Goal: Task Accomplishment & Management: Manage account settings

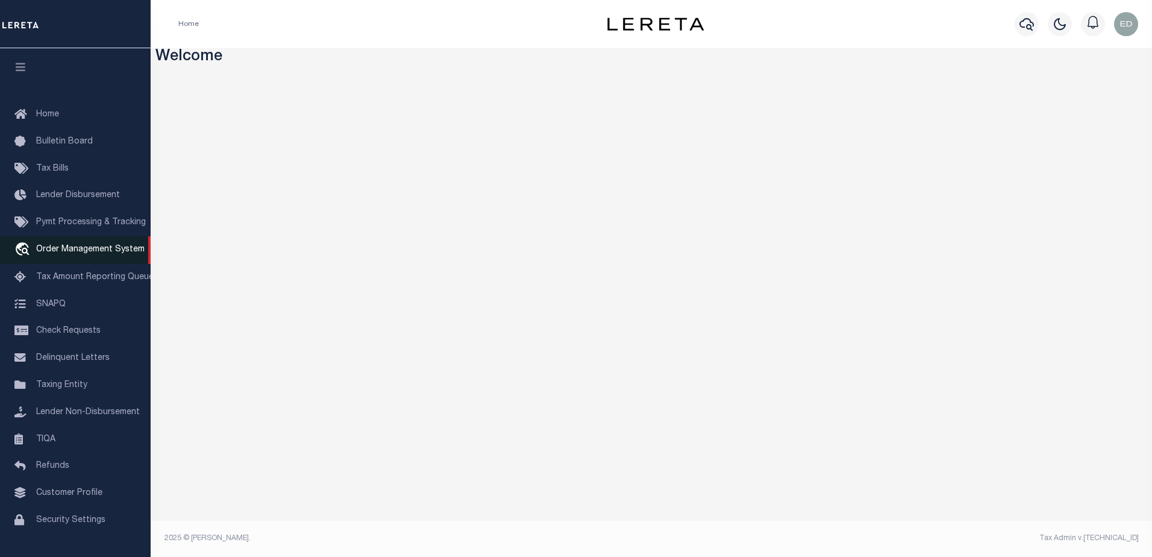
click at [63, 257] on link "travel_explore Order Management System" at bounding box center [75, 250] width 151 height 28
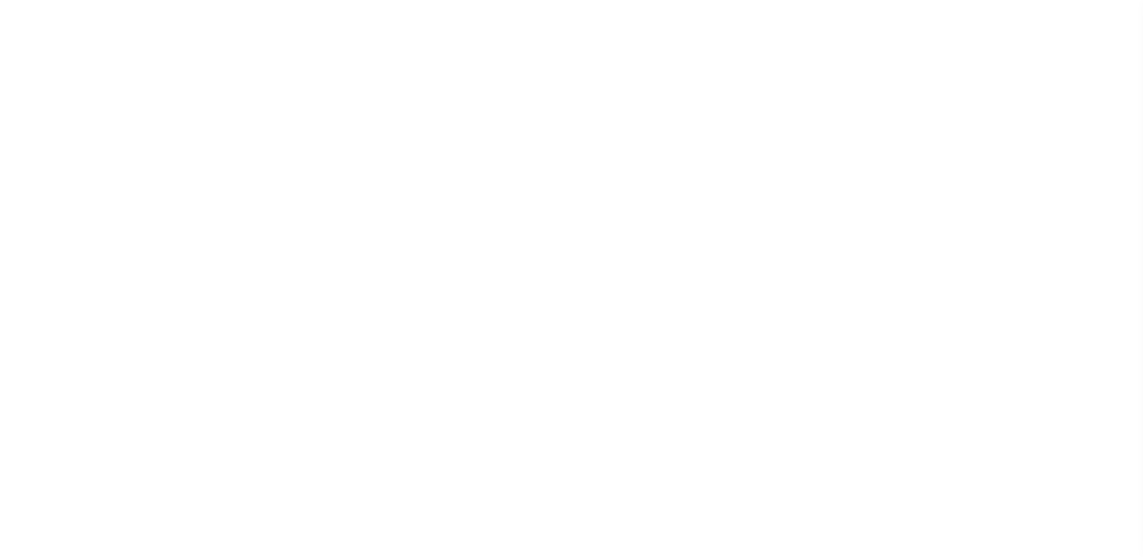
select select "200"
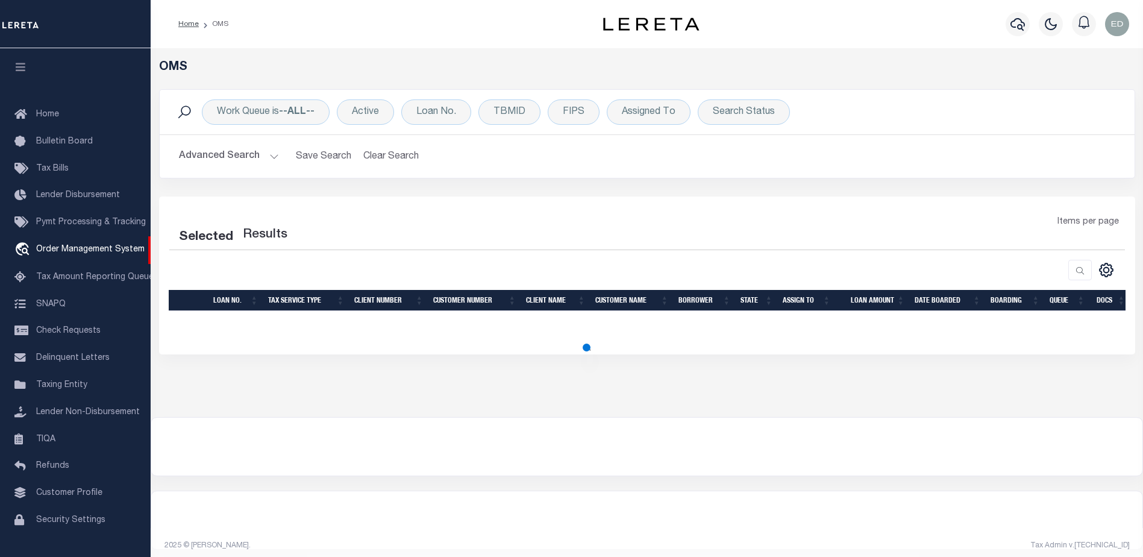
select select "200"
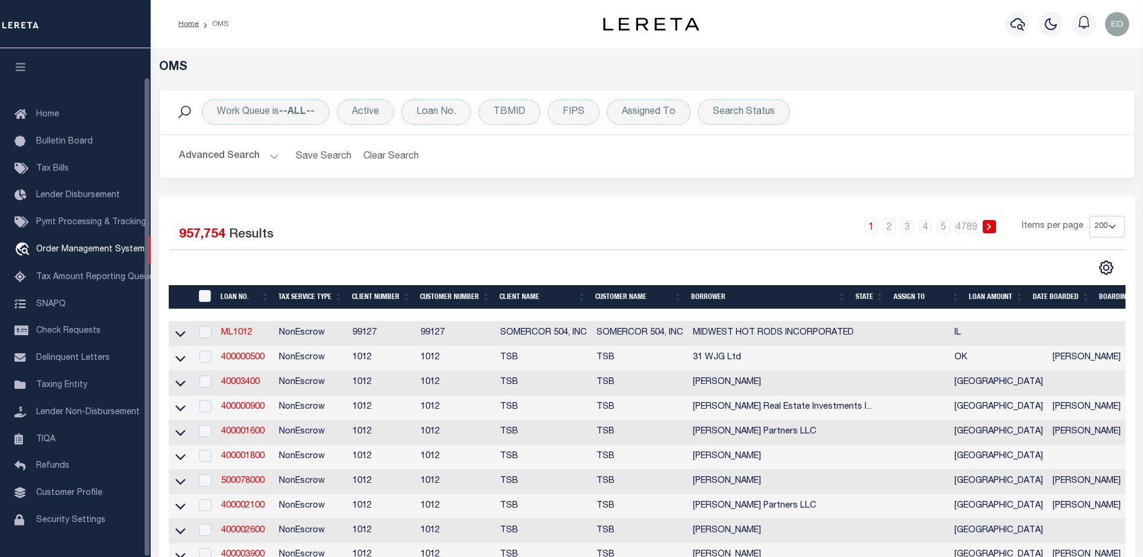
scroll to position [30, 0]
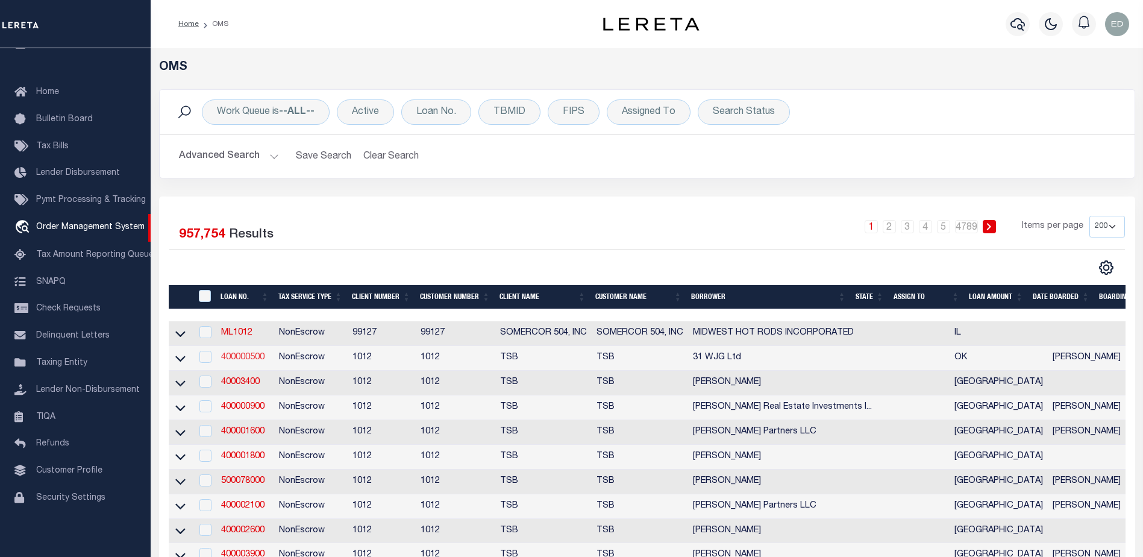
click at [255, 357] on link "400000500" at bounding box center [242, 357] width 43 height 8
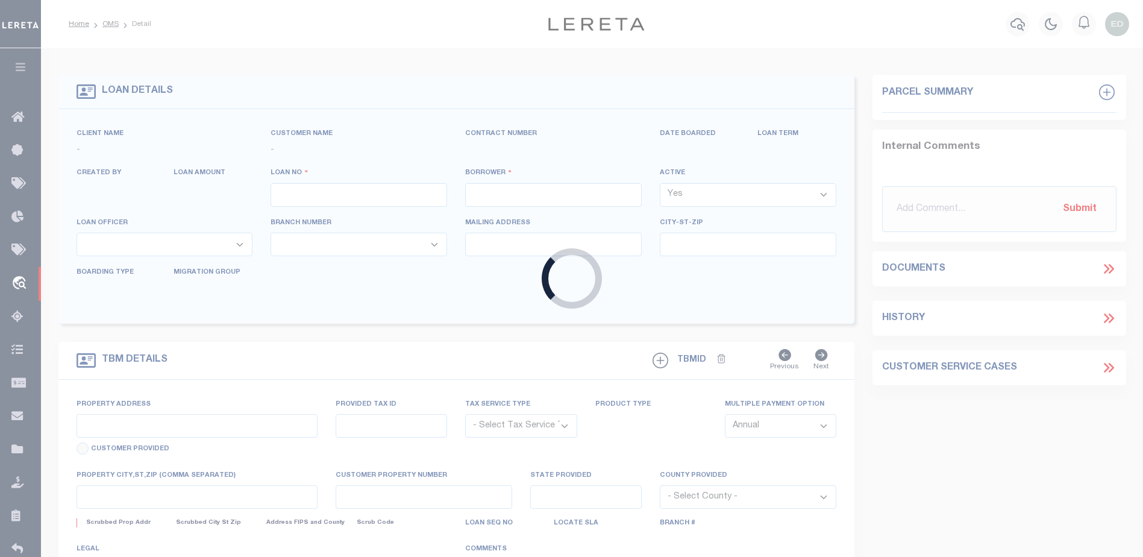
type input "400000500"
type input "31 WJG Ltd"
select select "False"
select select
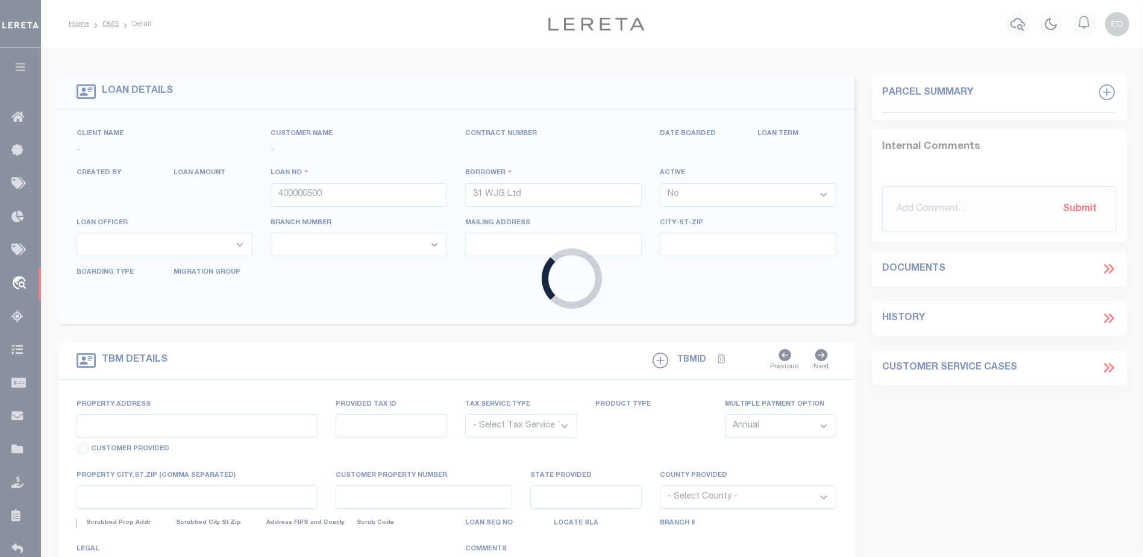
select select "NonEscrow"
select select "4117"
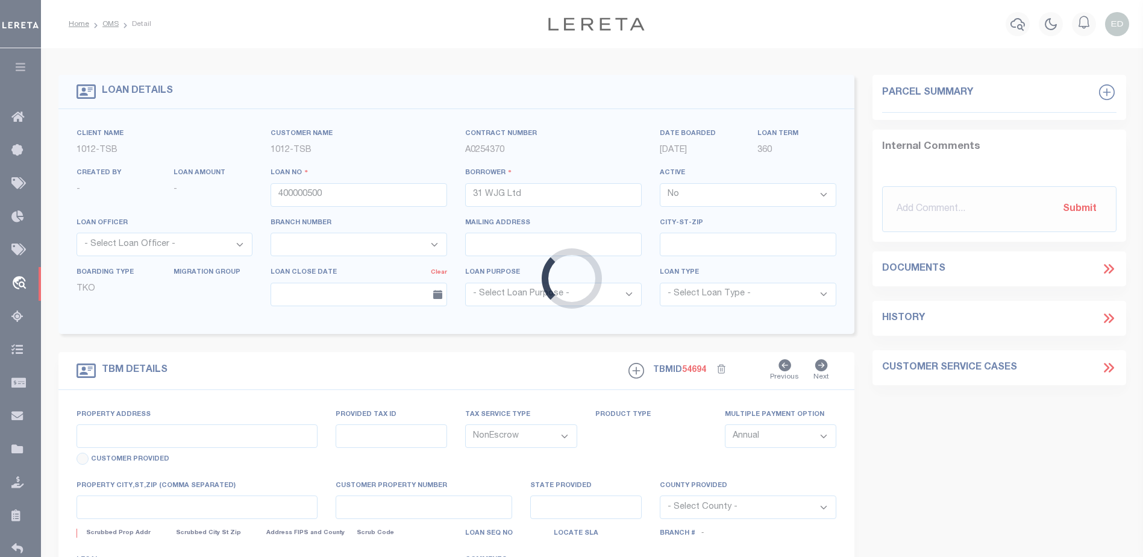
type input "3314 Memorial"
select select
type input "Tulsa OK 74115"
type input "OK"
select select "Tulsa"
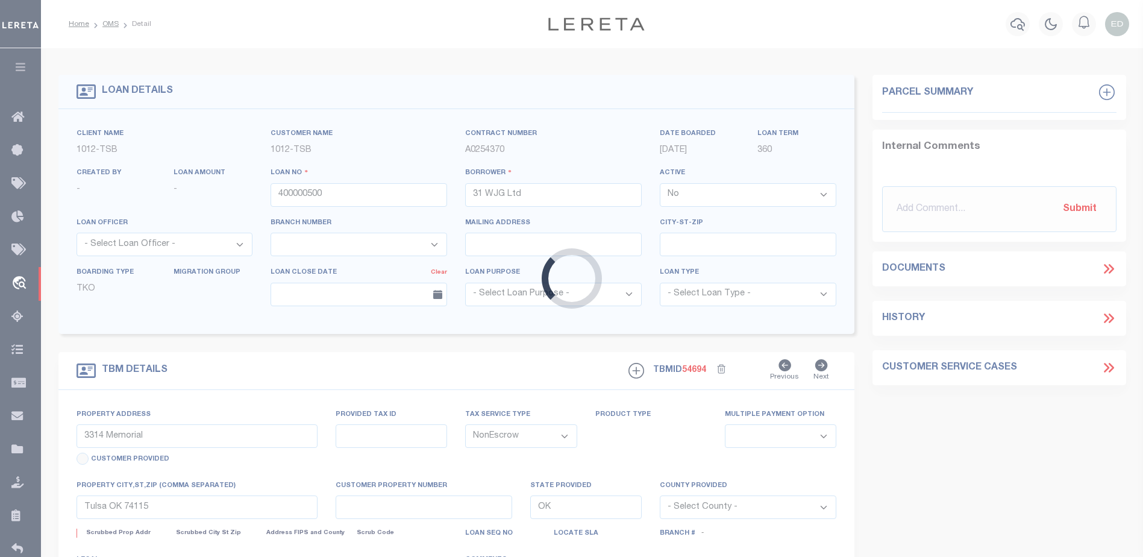
type textarea "Airplane Hanger"
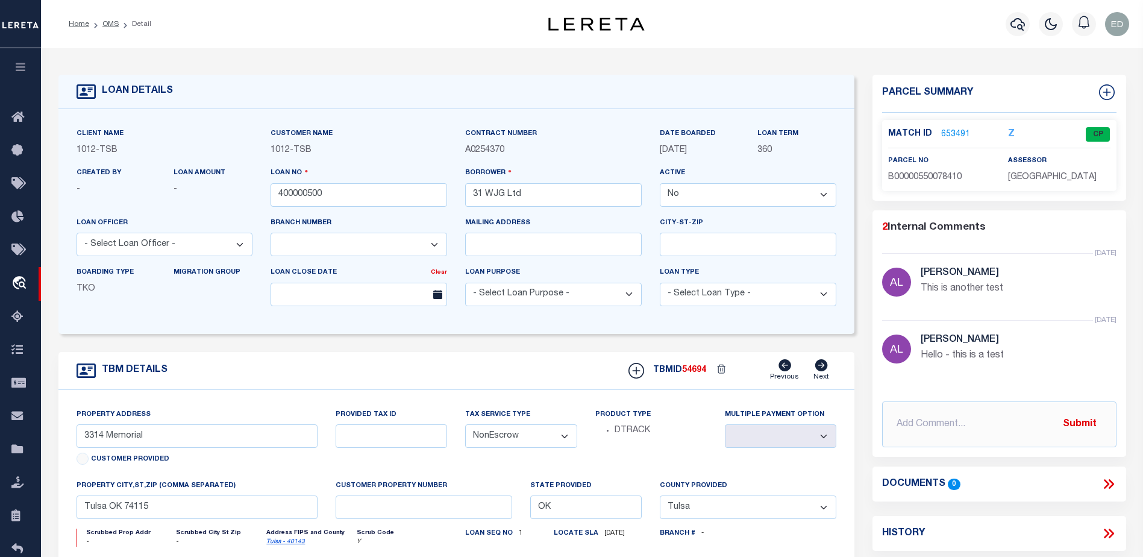
click at [1101, 478] on icon at bounding box center [1108, 484] width 16 height 16
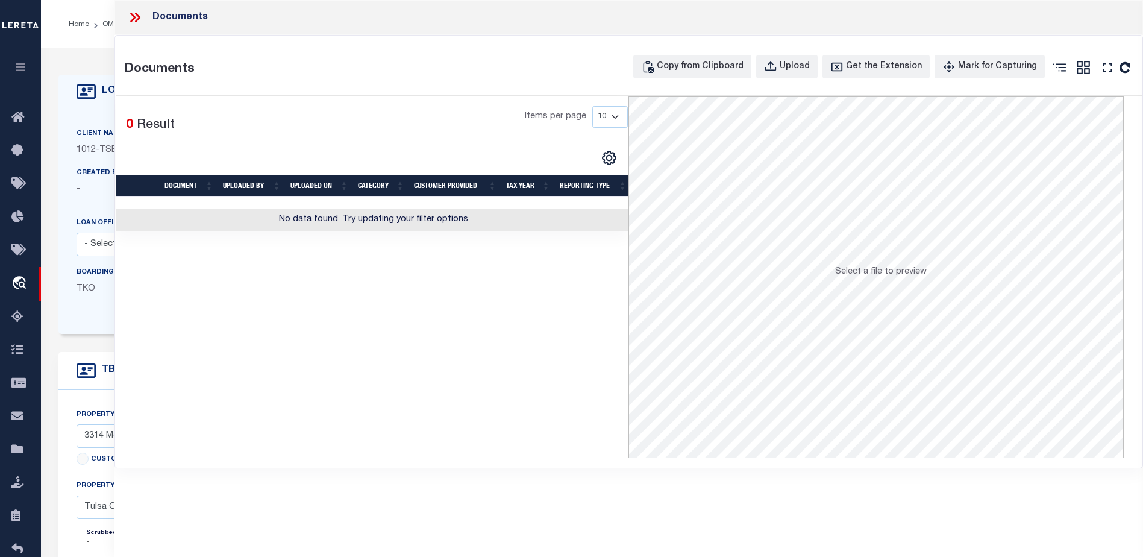
type input "LLEW-T0006"
type input "MICHAEL SCOTT"
select select "True"
select select
type input "136 E RAILROAD AVE"
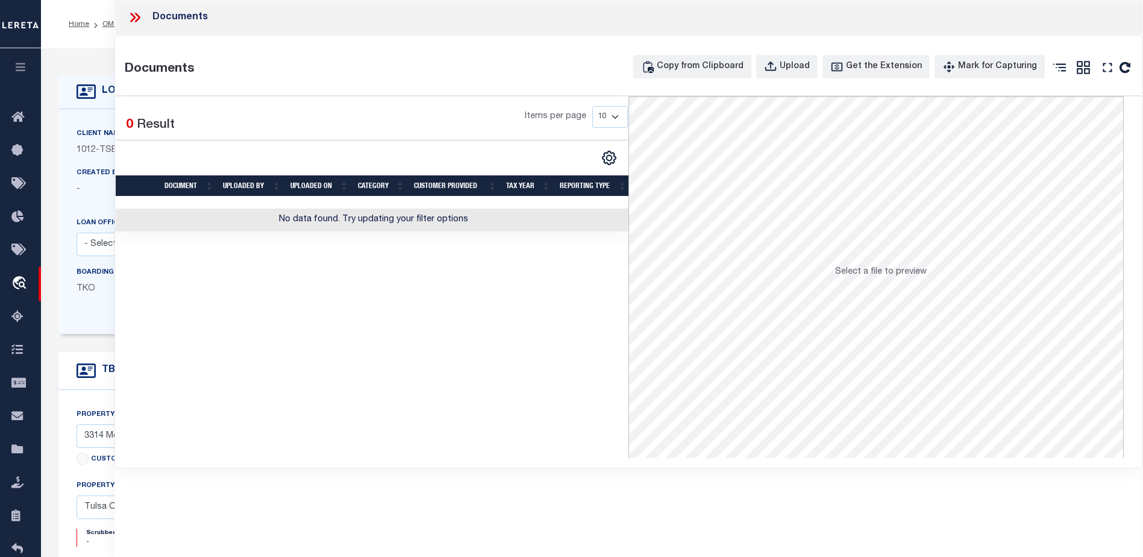
type input "INDEPENDENCE LA 70443-2708"
type input "08/16/2025"
select select "10"
select select "Escrow"
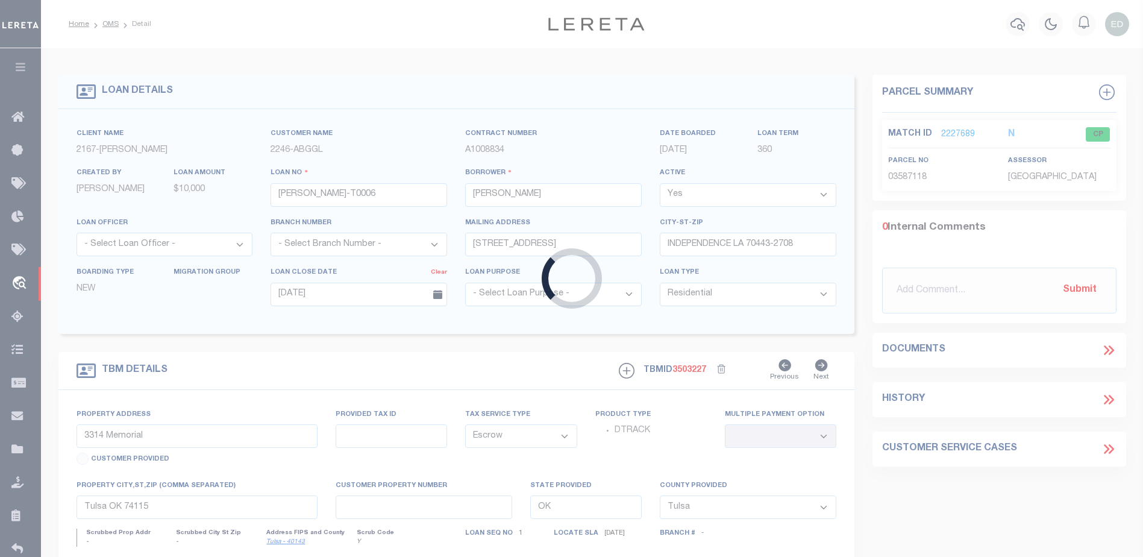
type input "136 E RAILROAD AVE"
select select
type input "INDEPENDENCE LA 70443-2708"
type input "LA"
select select
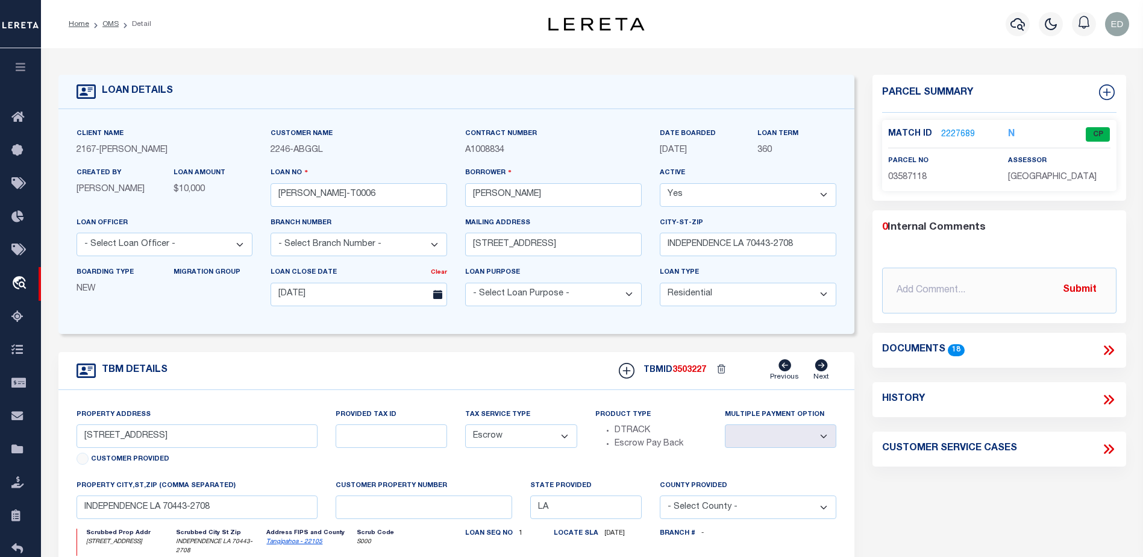
click at [1110, 352] on icon at bounding box center [1110, 350] width 5 height 10
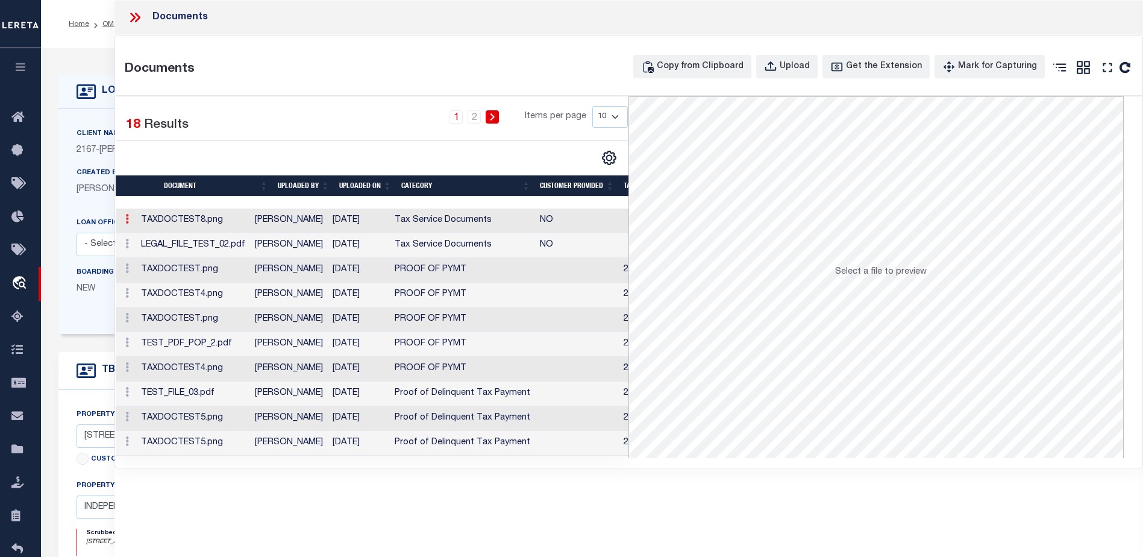
click at [131, 220] on link at bounding box center [126, 221] width 13 height 10
click at [126, 220] on icon at bounding box center [127, 219] width 4 height 10
click at [124, 217] on link at bounding box center [126, 221] width 13 height 10
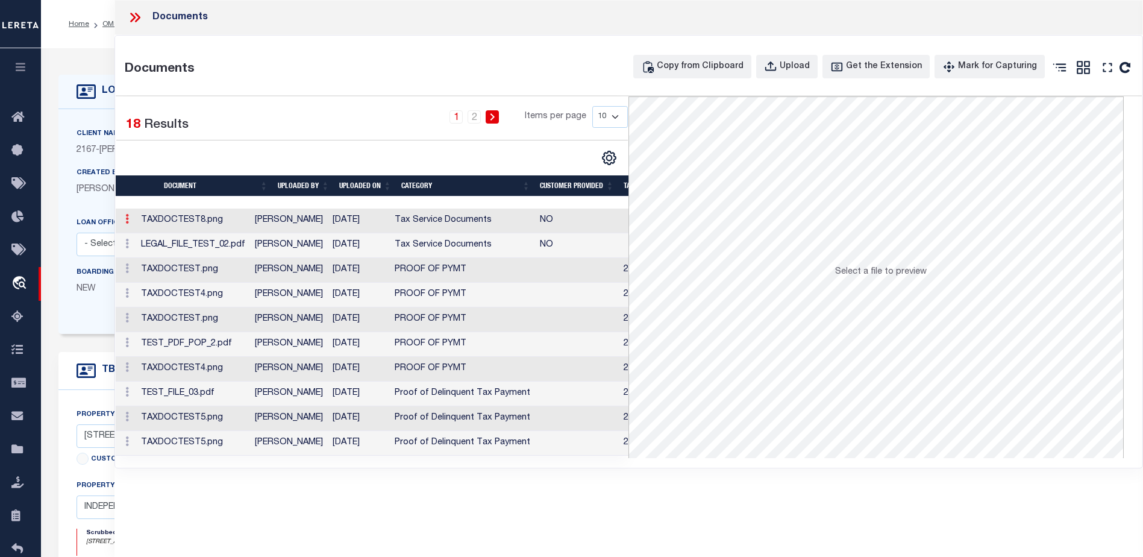
click at [126, 220] on icon at bounding box center [127, 219] width 4 height 10
click at [128, 222] on icon at bounding box center [127, 219] width 4 height 10
click at [125, 220] on icon at bounding box center [127, 219] width 4 height 10
drag, startPoint x: 125, startPoint y: 220, endPoint x: 126, endPoint y: 213, distance: 7.9
click at [126, 213] on td at bounding box center [126, 220] width 20 height 25
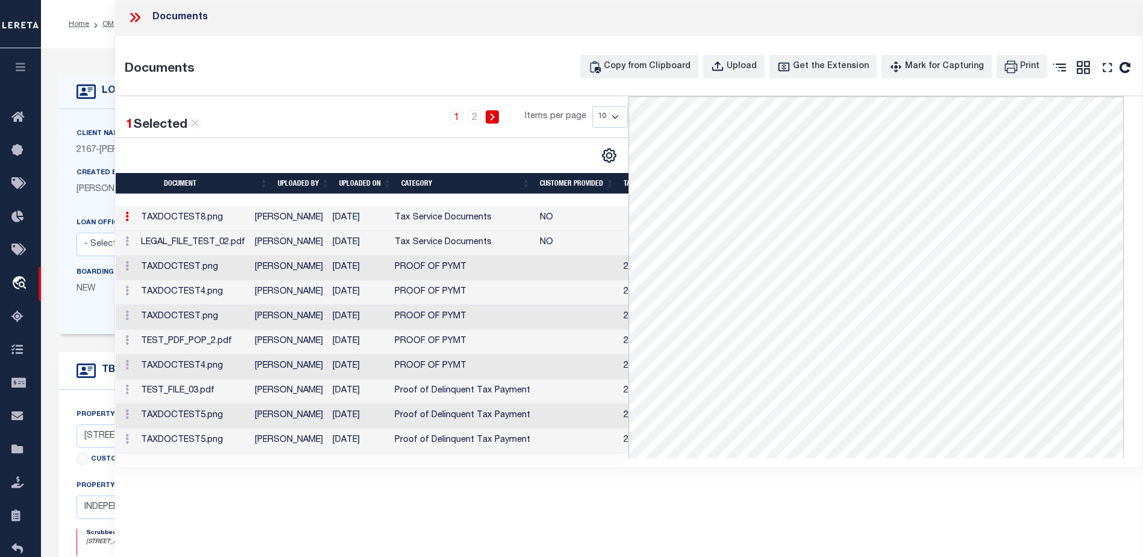
click at [126, 219] on icon at bounding box center [127, 216] width 4 height 10
click at [124, 219] on link at bounding box center [126, 218] width 13 height 10
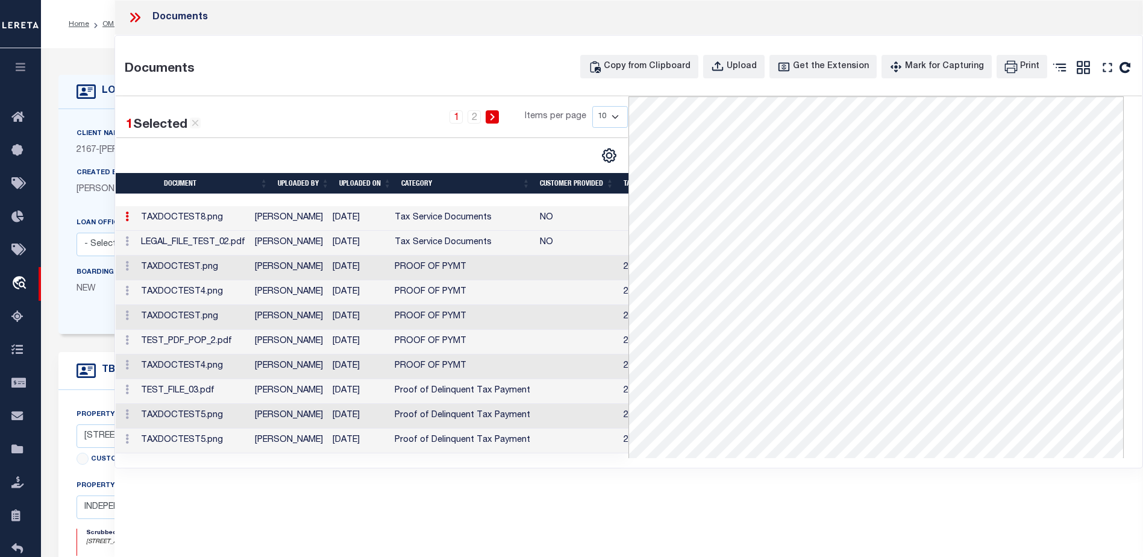
click at [131, 15] on icon at bounding box center [135, 18] width 16 height 16
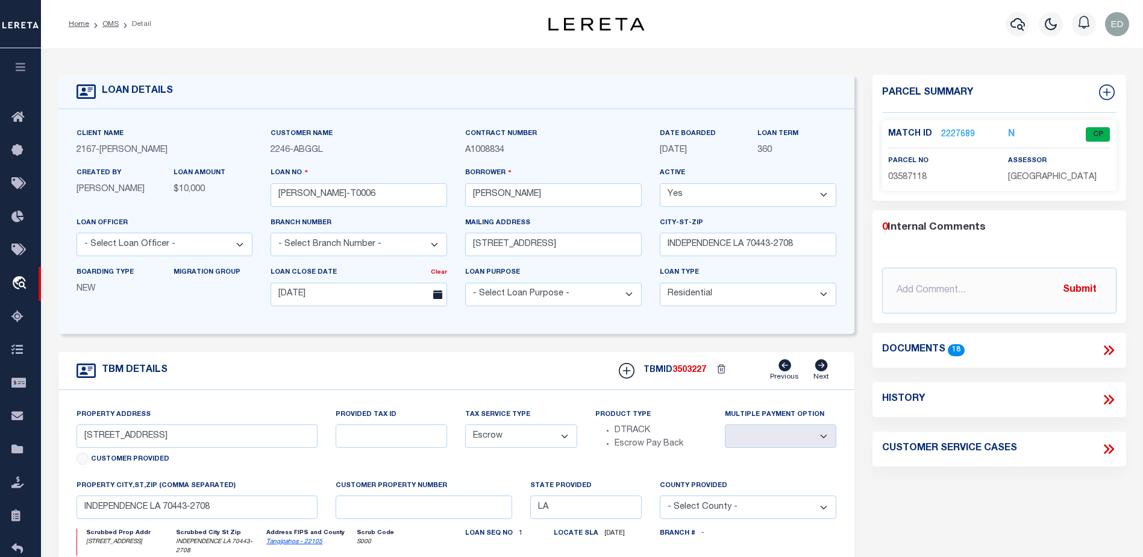
click at [1113, 350] on icon at bounding box center [1110, 350] width 5 height 10
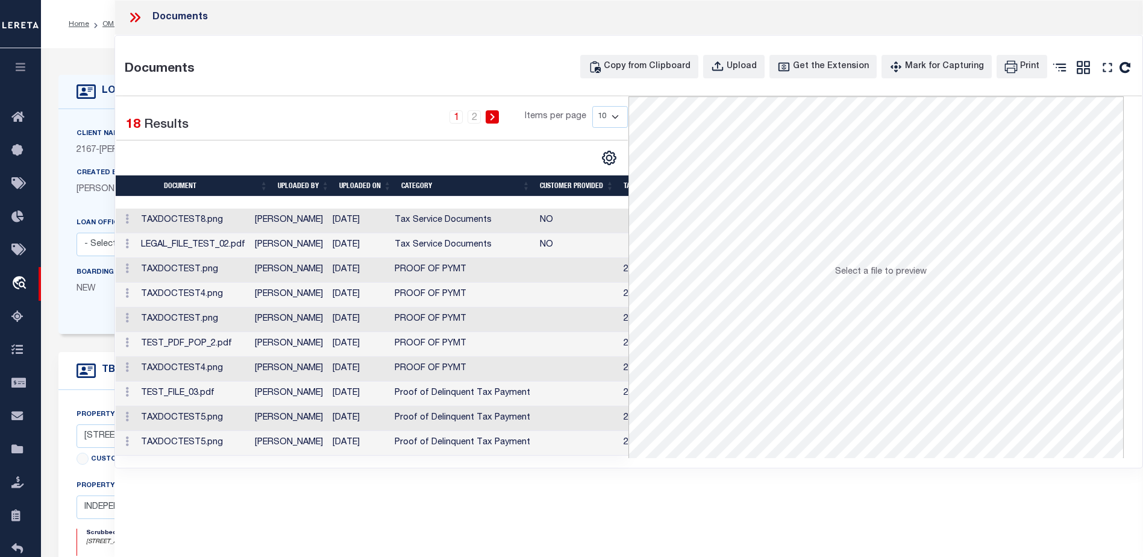
click at [125, 213] on td at bounding box center [126, 220] width 20 height 25
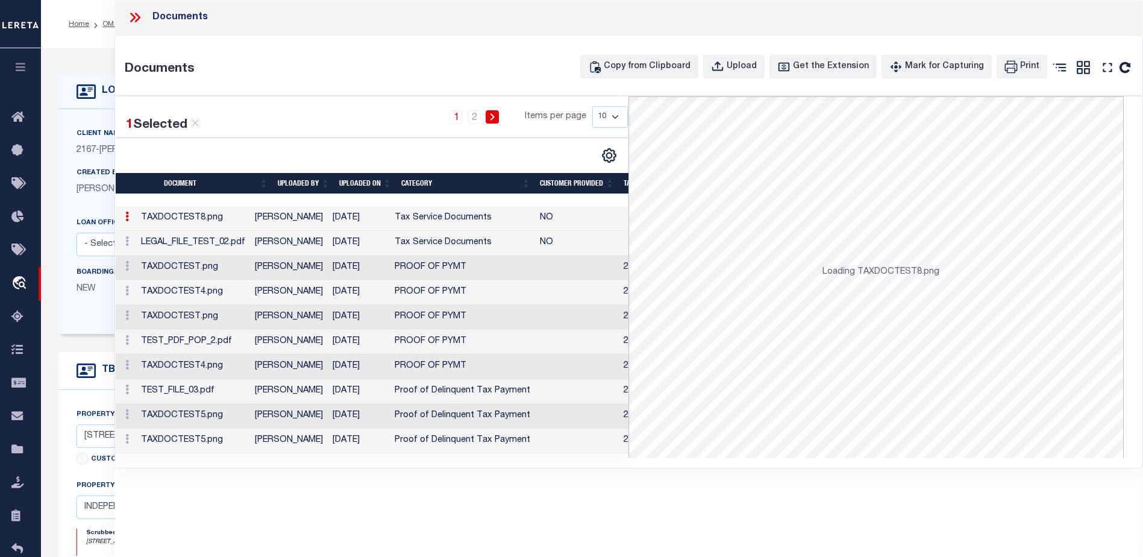
click at [130, 225] on div at bounding box center [125, 218] width 11 height 14
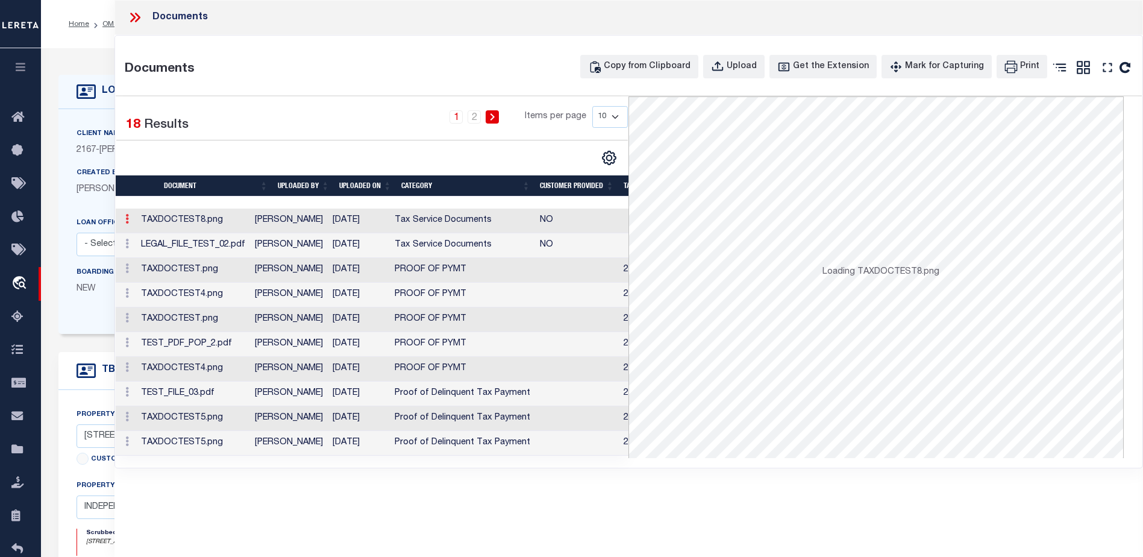
click at [125, 217] on icon at bounding box center [127, 219] width 4 height 10
drag, startPoint x: 126, startPoint y: 225, endPoint x: 126, endPoint y: 211, distance: 13.9
click at [126, 211] on td at bounding box center [126, 220] width 20 height 25
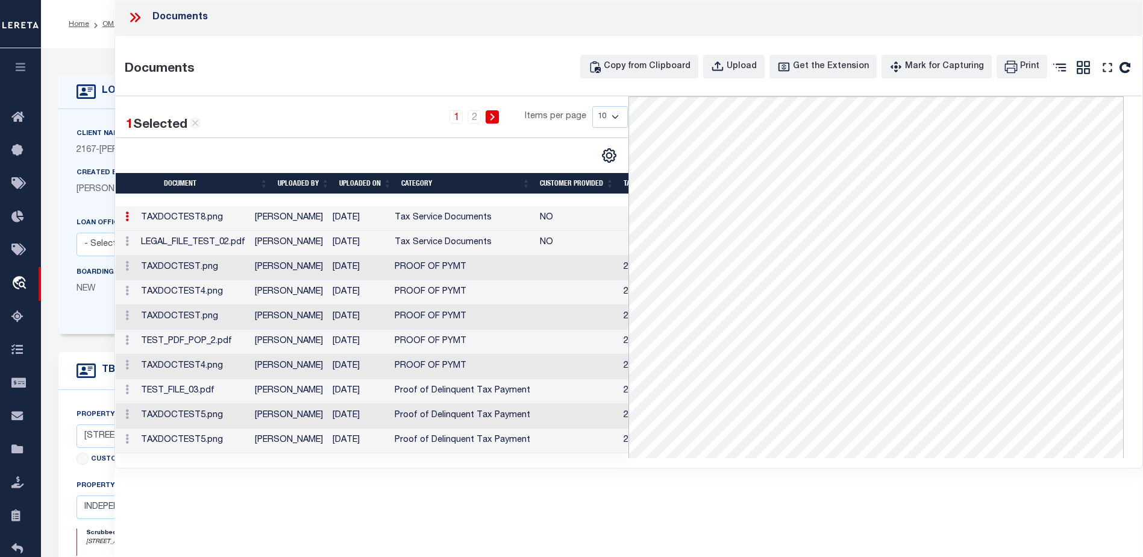
click at [136, 20] on icon at bounding box center [135, 18] width 16 height 16
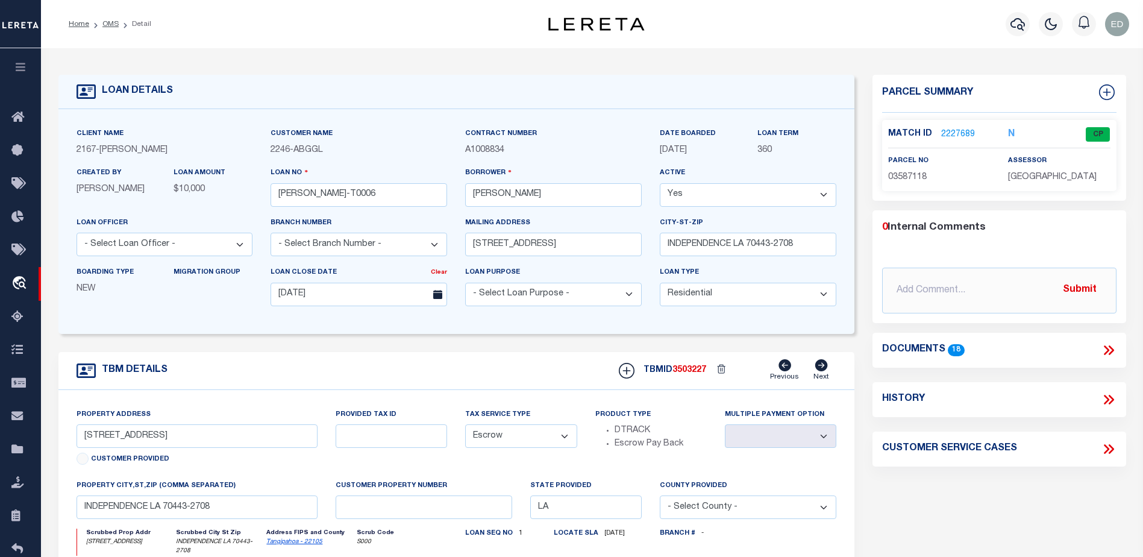
click at [961, 131] on link "2227689" at bounding box center [958, 134] width 34 height 13
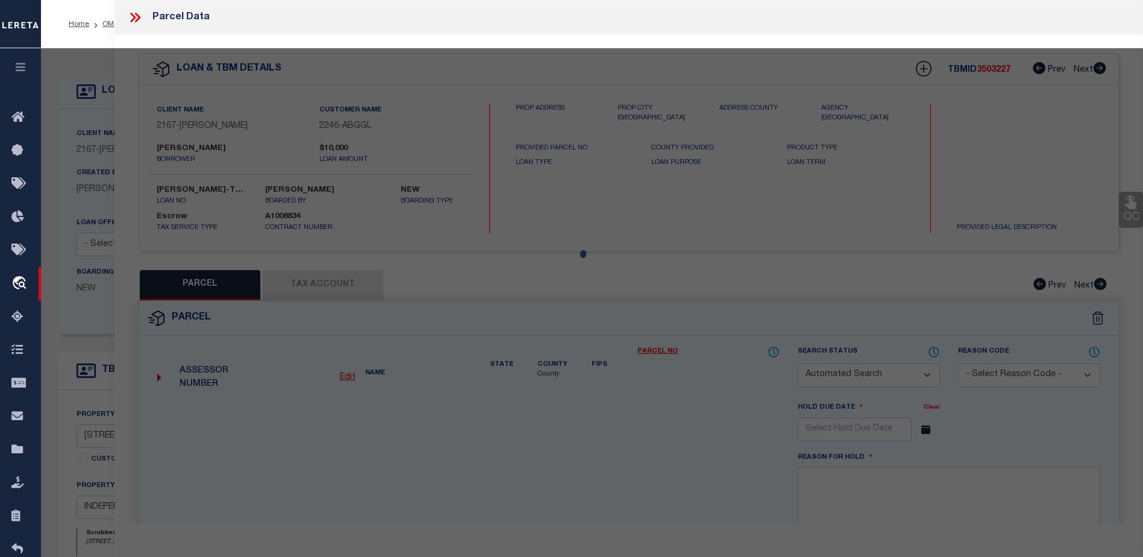
checkbox input "false"
select select "CP"
type input "GULF ISLAND SHRIMP & SEAFOOD II LLC"
select select "ATL"
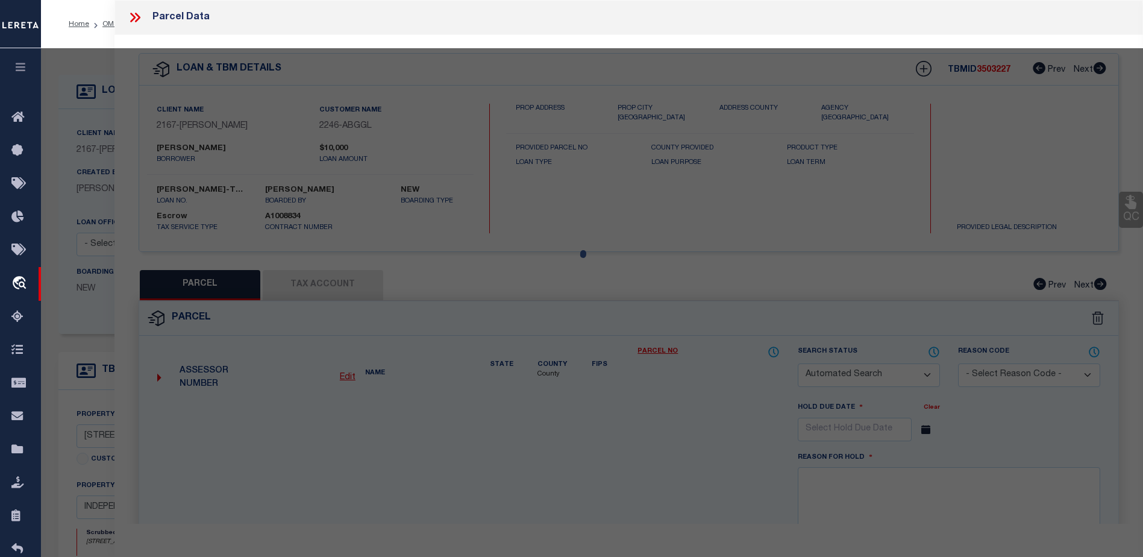
select select "ADD"
type input "136 E RAILROAD AVE"
type input "INDEPENDENCE, LA 70443"
type textarea "5.57A TOTAL 1.50A IN SQ 31 INDY B430 P676 XXXXXXXXXXXXXXXXXXXXXXXXXXXXXXXXX 4.0…"
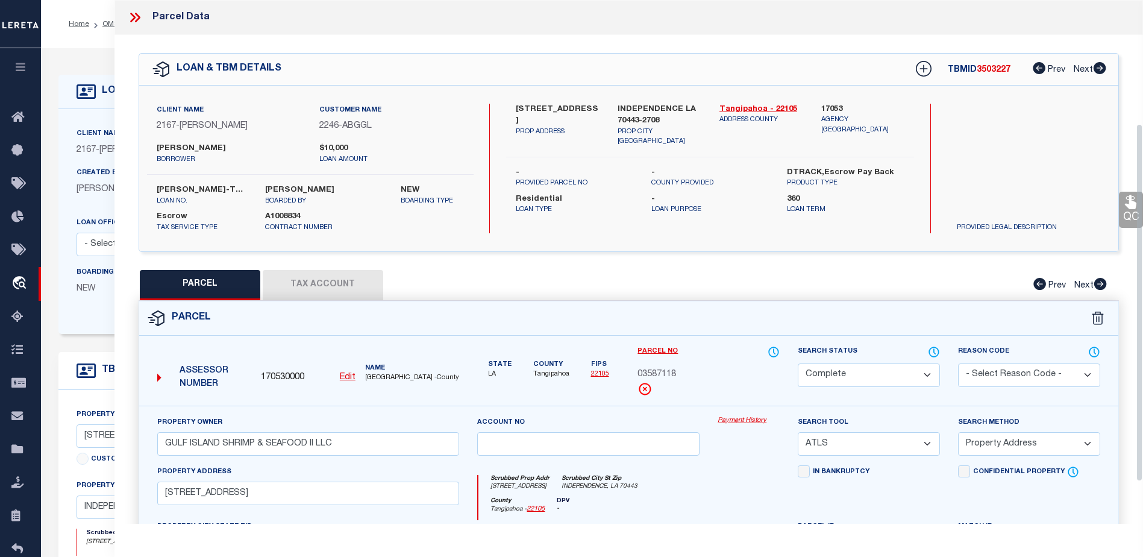
scroll to position [181, 0]
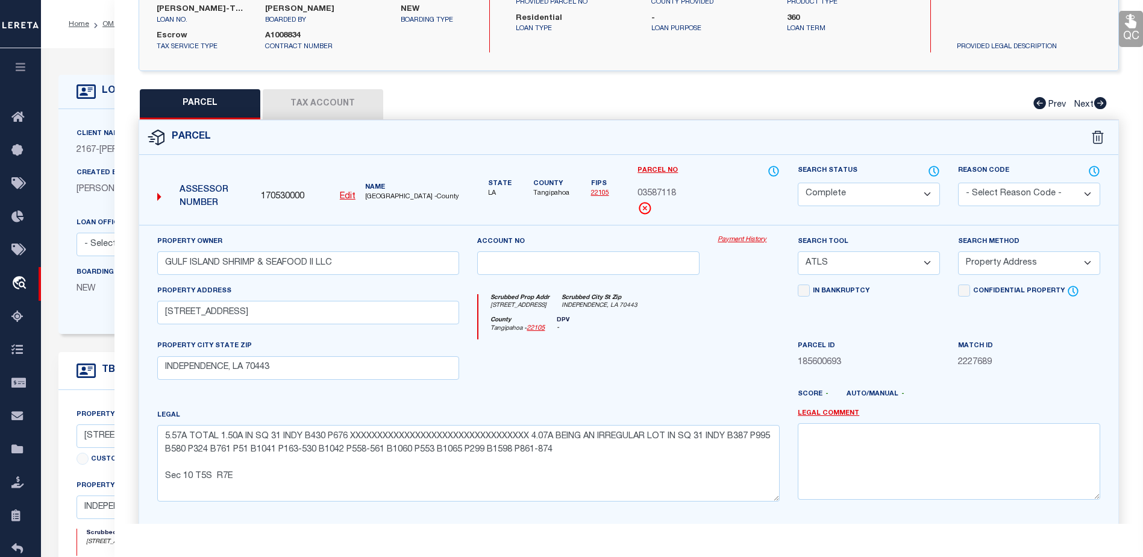
click at [757, 243] on link "Payment History" at bounding box center [748, 240] width 62 height 10
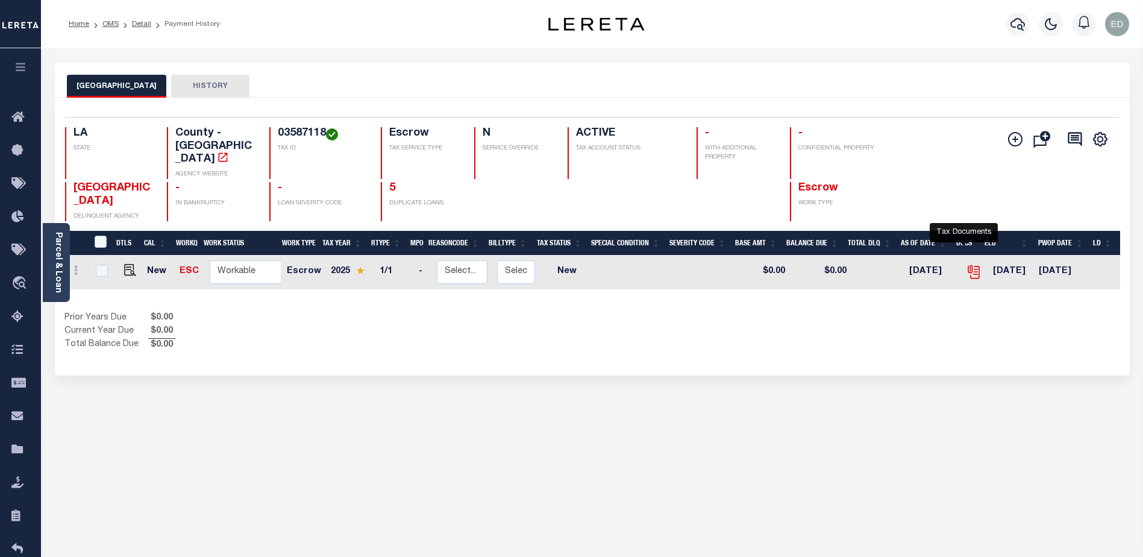
click at [967, 264] on icon "" at bounding box center [974, 272] width 16 height 16
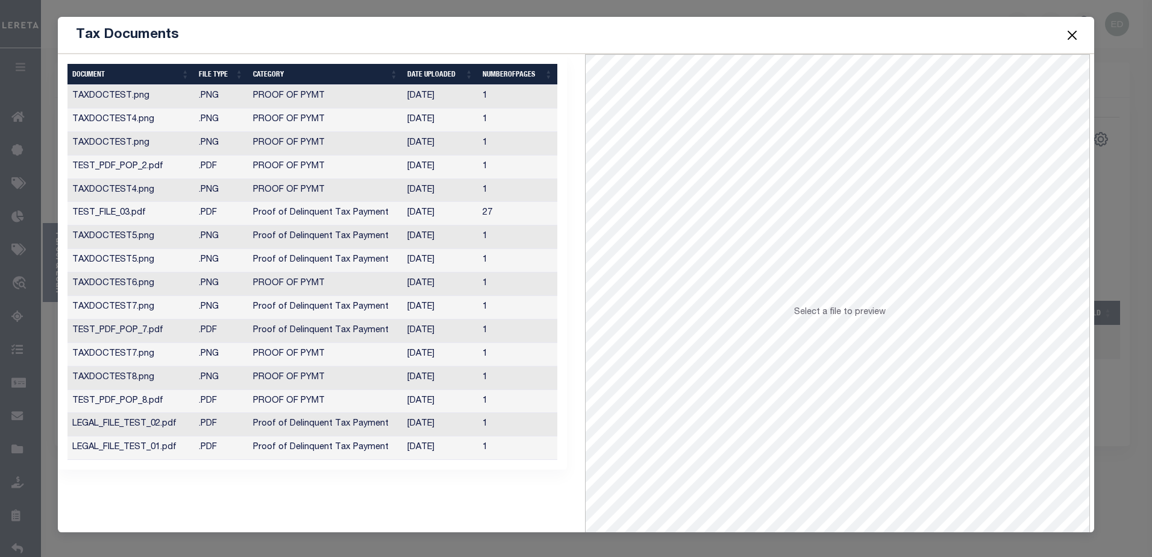
click at [1070, 34] on button "Close" at bounding box center [1072, 35] width 16 height 16
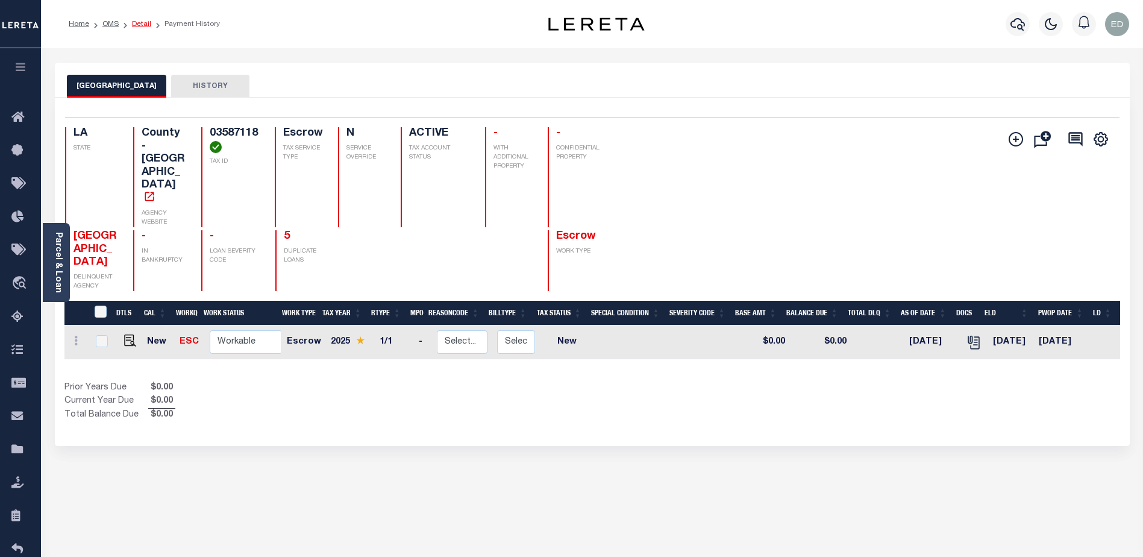
click at [136, 22] on link "Detail" at bounding box center [141, 23] width 19 height 7
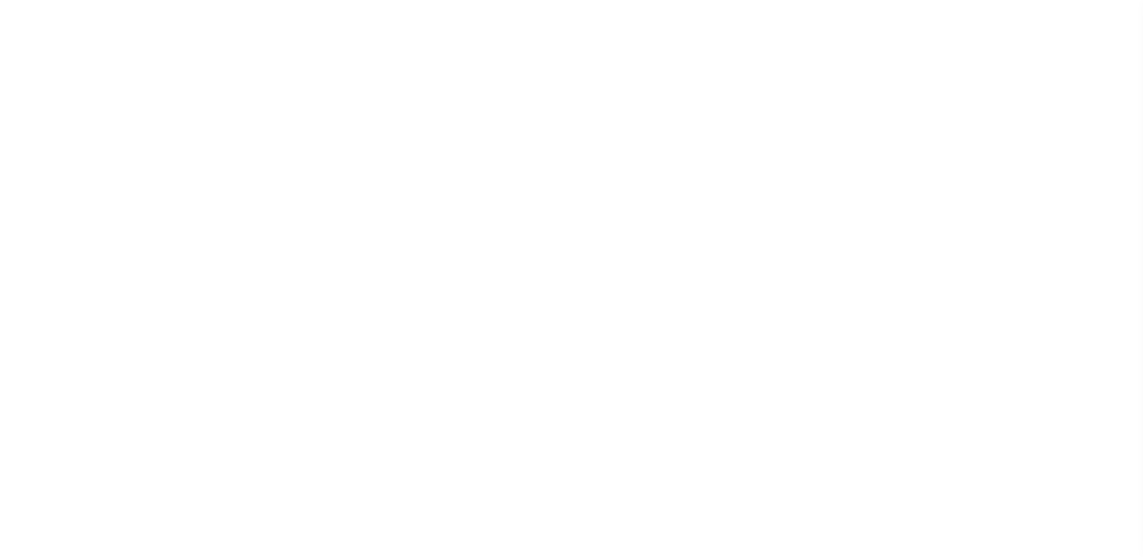
select select "10"
select select "Escrow"
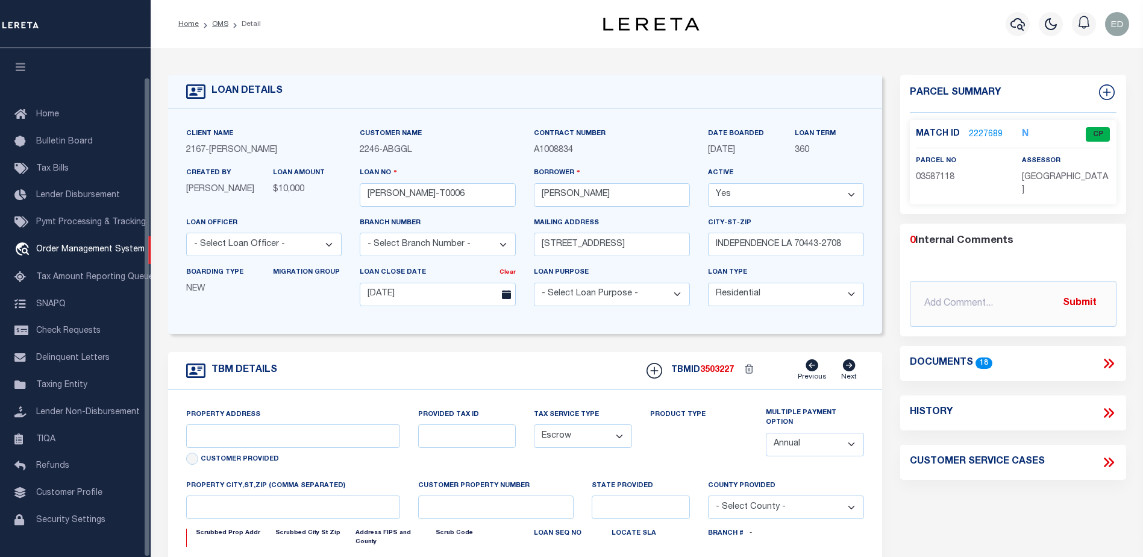
scroll to position [30, 0]
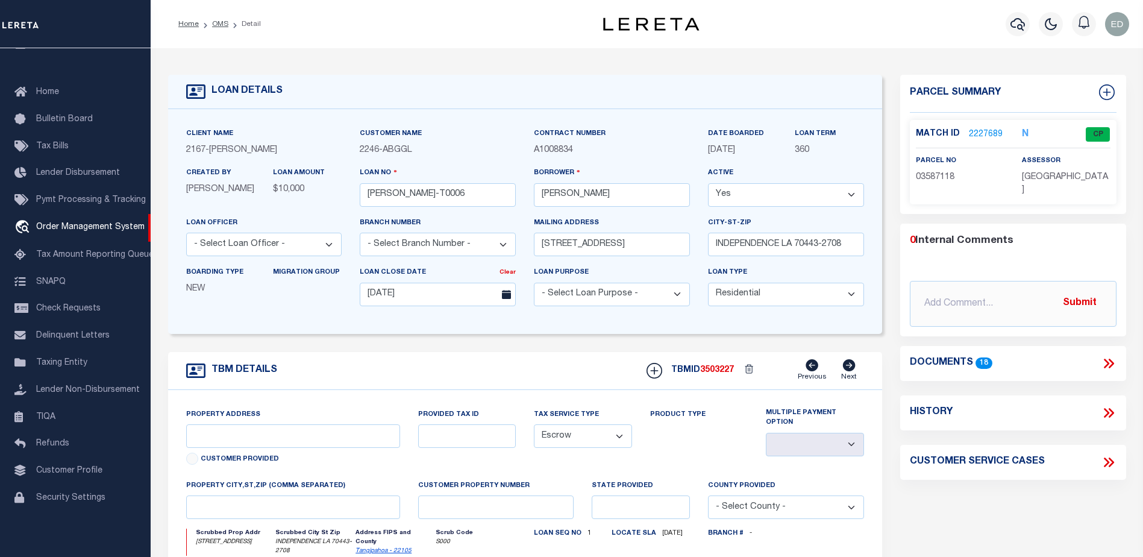
type input "136 E RAILROAD AVE"
select select
type input "INDEPENDENCE LA 70443-2708"
type input "LA"
click at [1099, 361] on div "Documents 18" at bounding box center [1013, 363] width 207 height 16
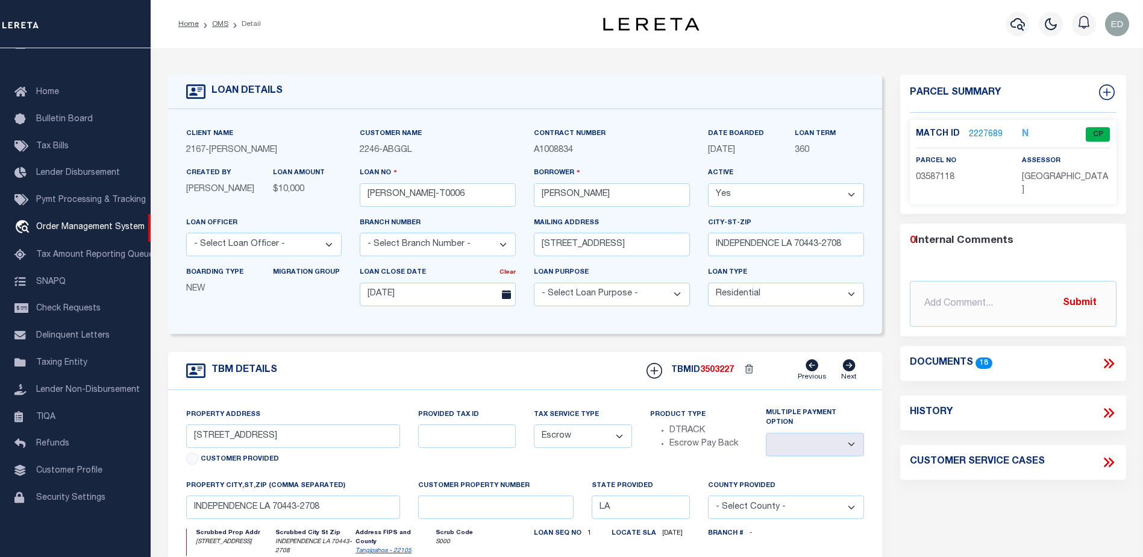
click at [1104, 361] on icon at bounding box center [1108, 363] width 16 height 16
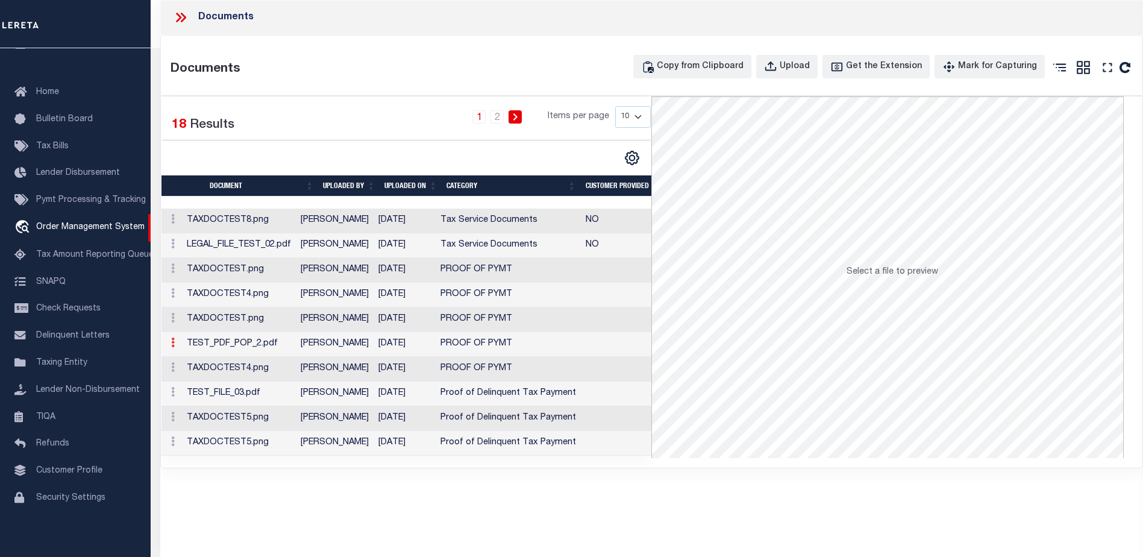
click at [173, 345] on icon at bounding box center [173, 342] width 4 height 10
click at [172, 346] on icon at bounding box center [173, 342] width 4 height 10
click at [178, 14] on icon at bounding box center [181, 18] width 16 height 16
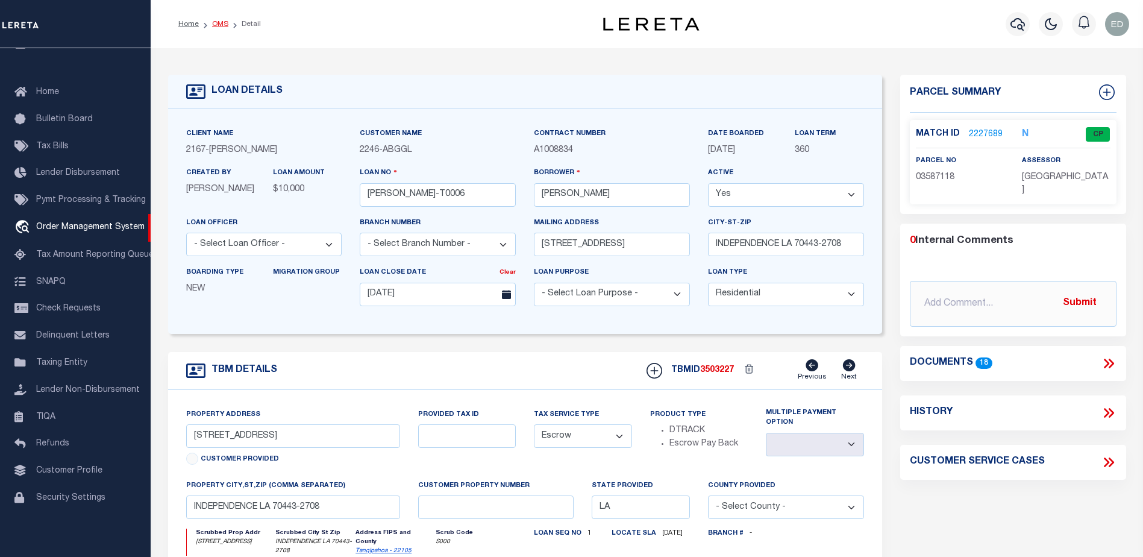
click at [221, 25] on link "OMS" at bounding box center [220, 23] width 16 height 7
click at [217, 22] on link "OMS" at bounding box center [220, 23] width 16 height 7
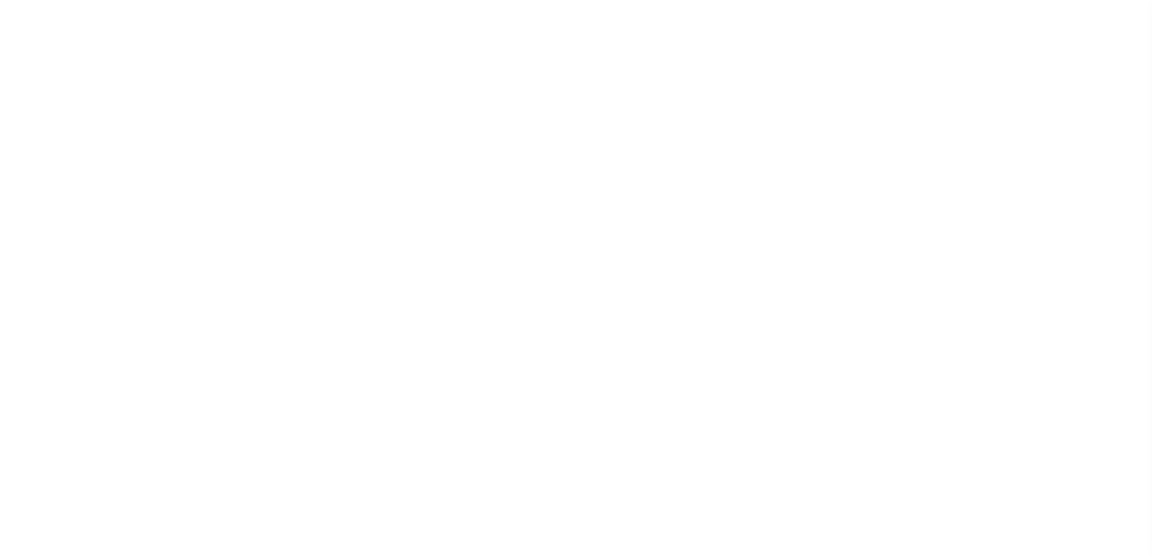
select select "200"
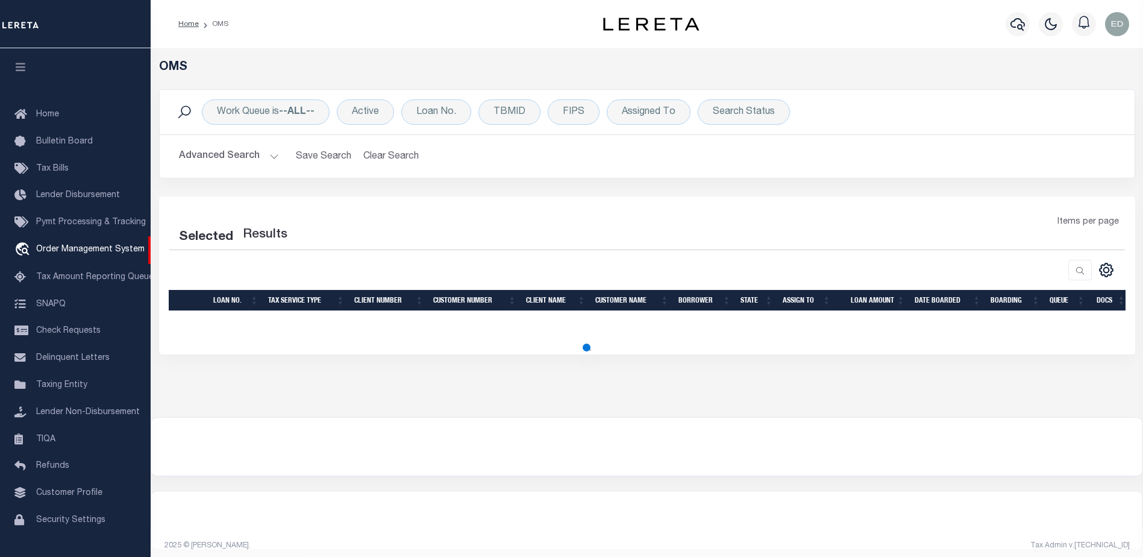
scroll to position [21, 0]
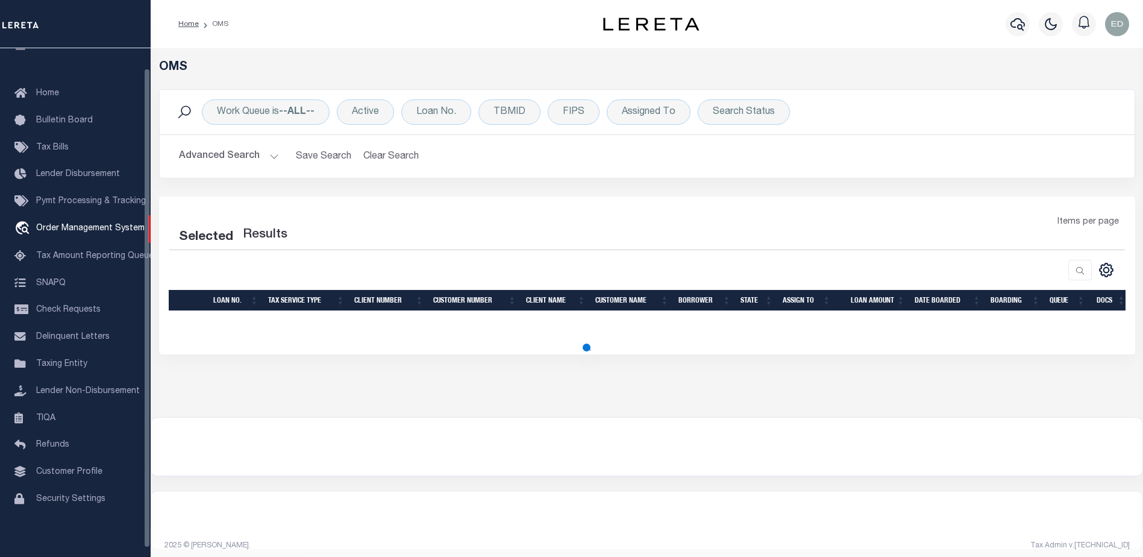
select select "200"
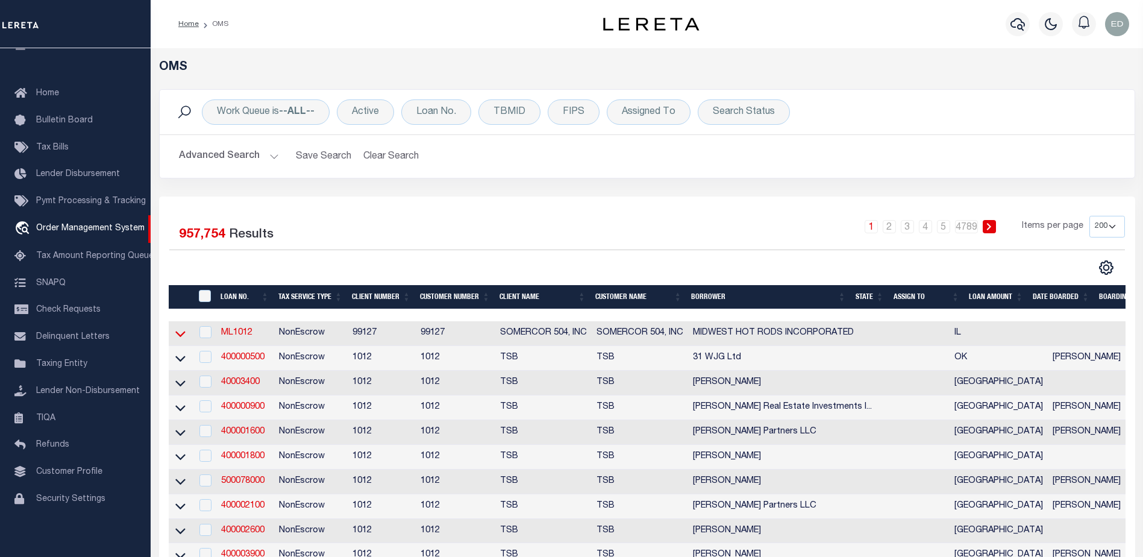
click at [178, 334] on icon at bounding box center [180, 333] width 10 height 13
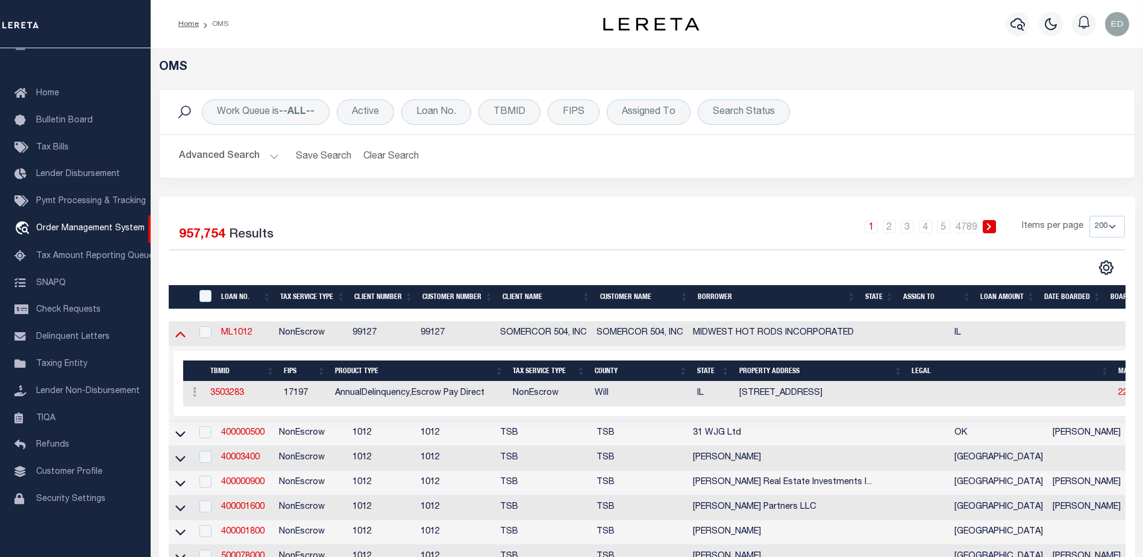
click at [180, 337] on icon at bounding box center [180, 333] width 10 height 13
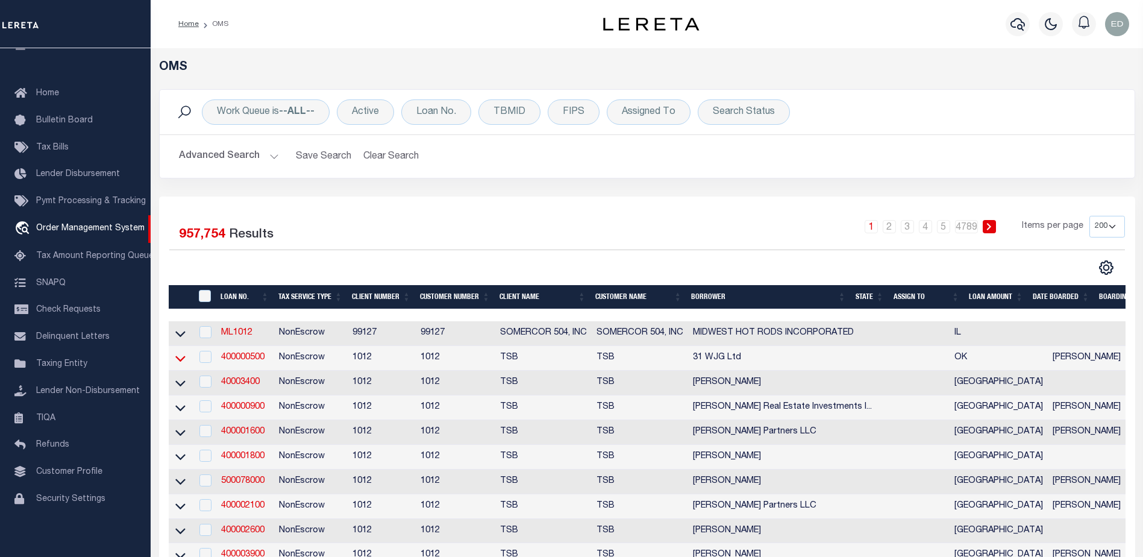
click at [181, 360] on icon at bounding box center [180, 358] width 10 height 13
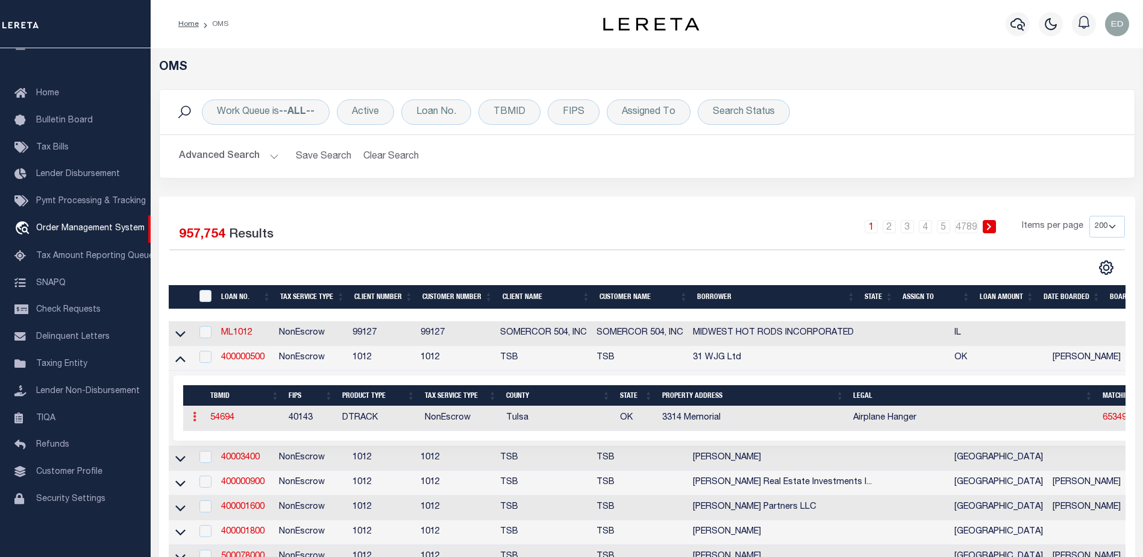
click at [194, 421] on icon at bounding box center [195, 416] width 4 height 10
click at [195, 419] on icon at bounding box center [195, 416] width 4 height 10
click at [63, 118] on span "Bulletin Board" at bounding box center [64, 120] width 57 height 8
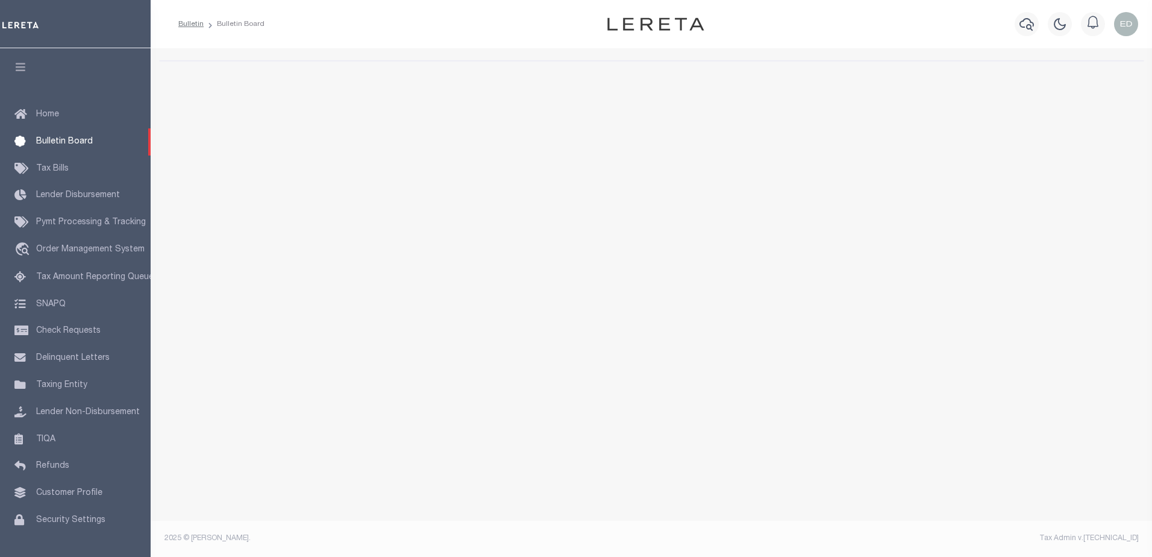
select select "50"
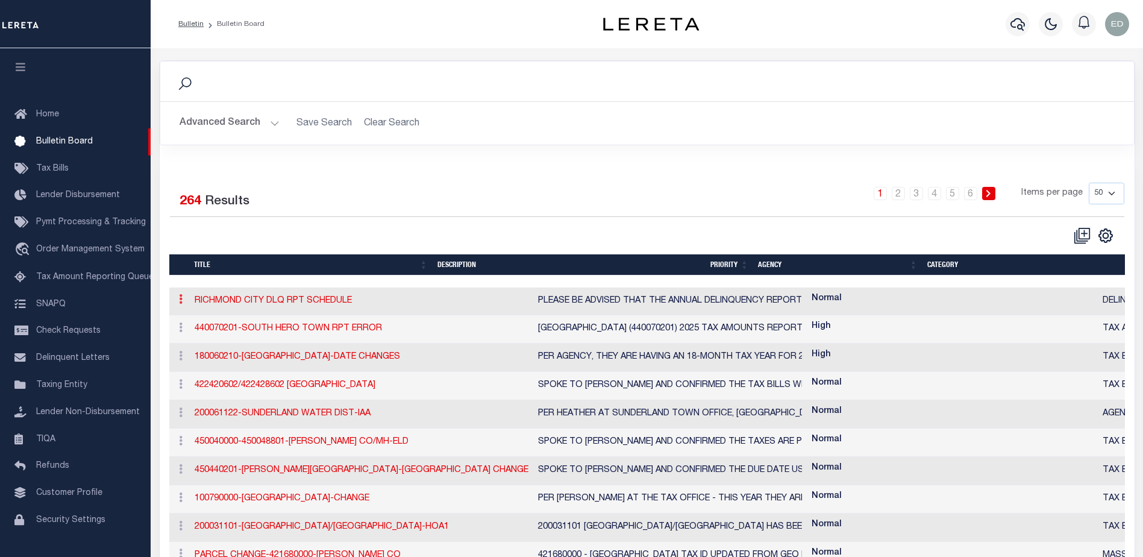
click at [180, 301] on icon at bounding box center [181, 299] width 4 height 10
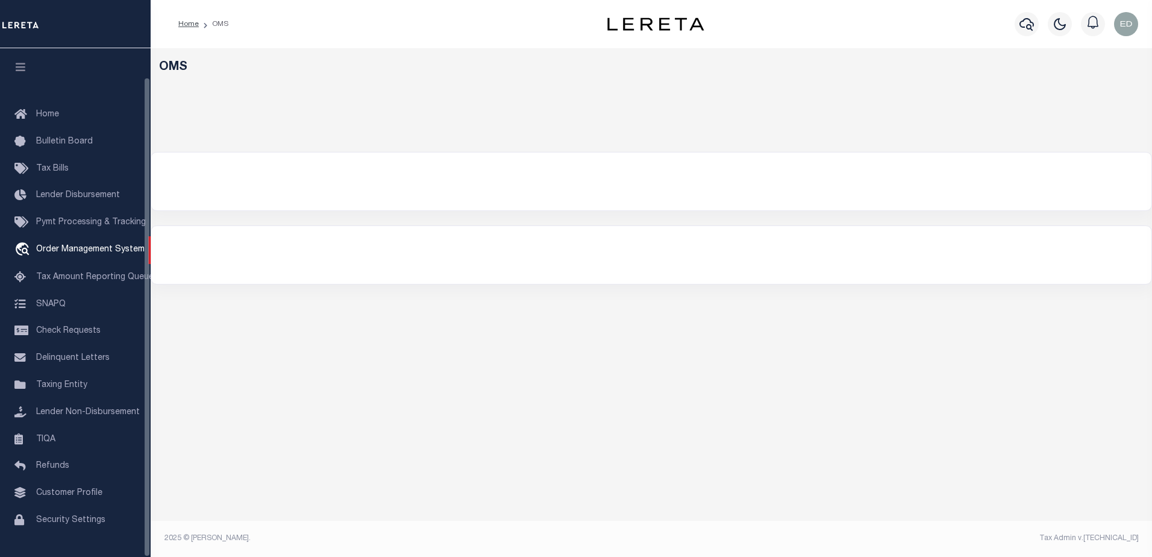
select select "200"
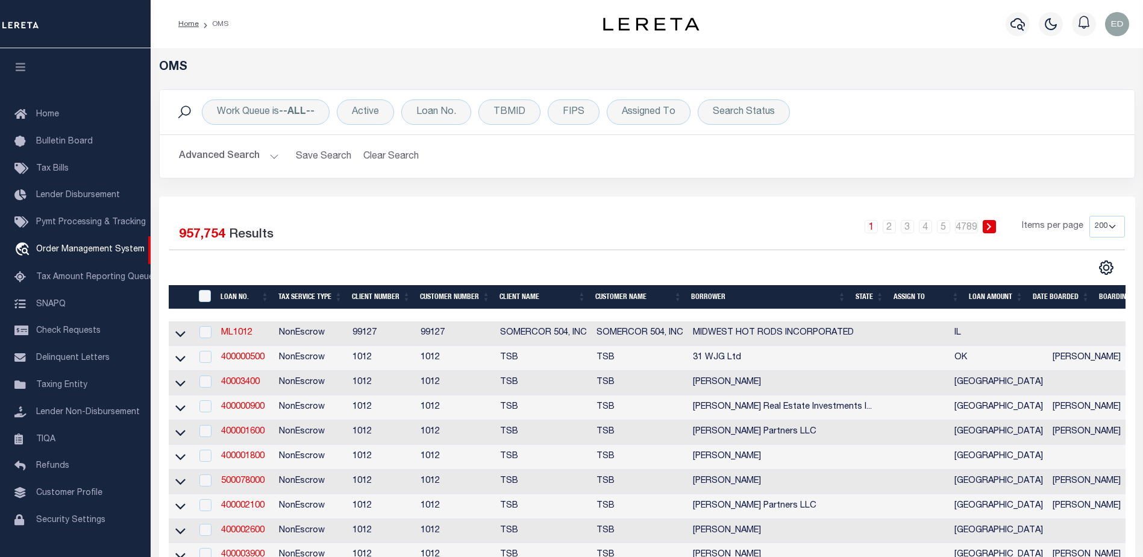
scroll to position [30, 0]
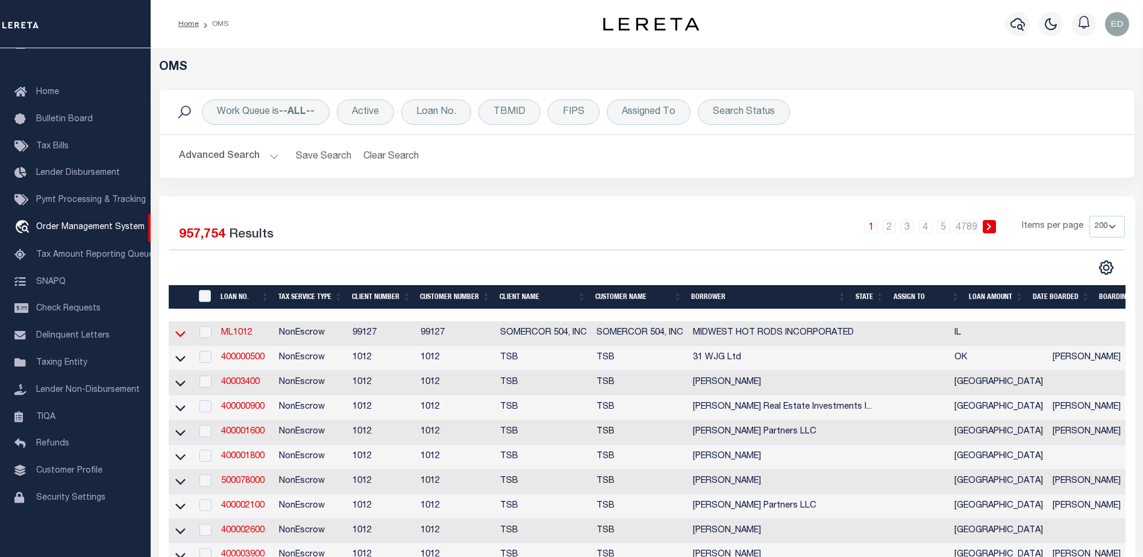
click at [182, 335] on icon at bounding box center [180, 333] width 10 height 13
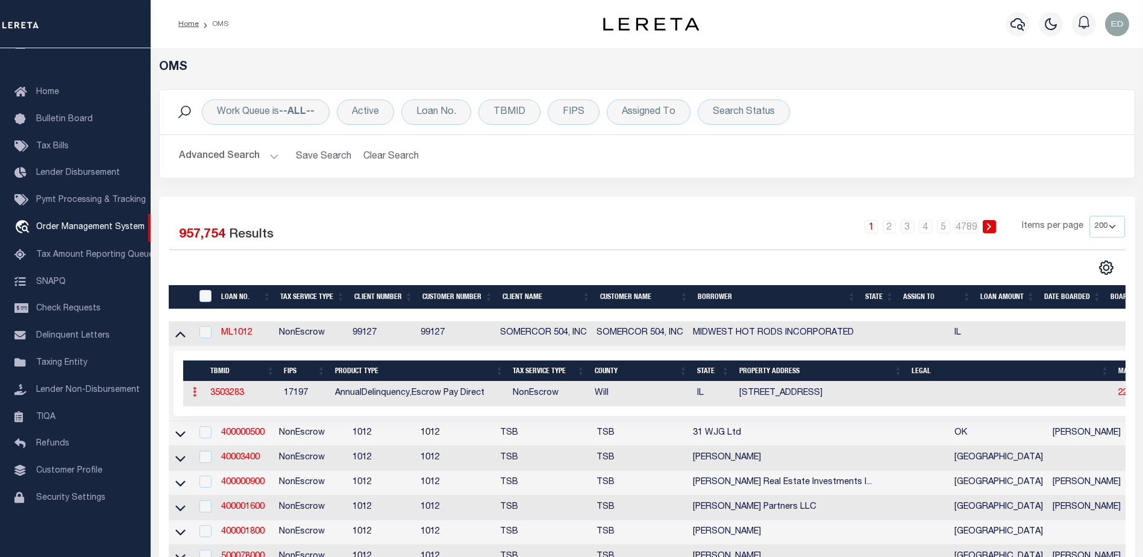
click at [193, 396] on icon at bounding box center [195, 392] width 4 height 10
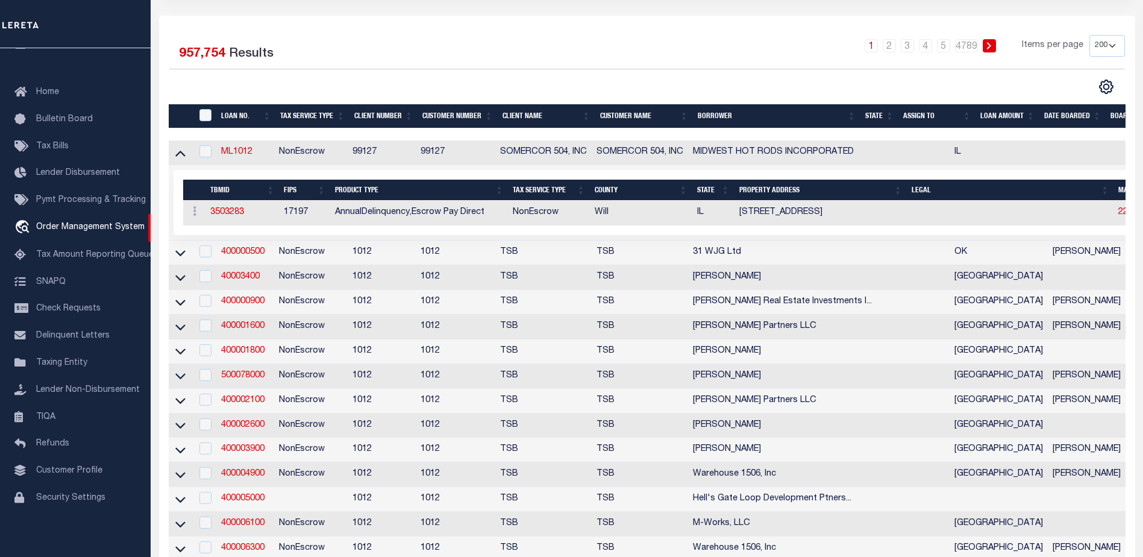
scroll to position [241, 0]
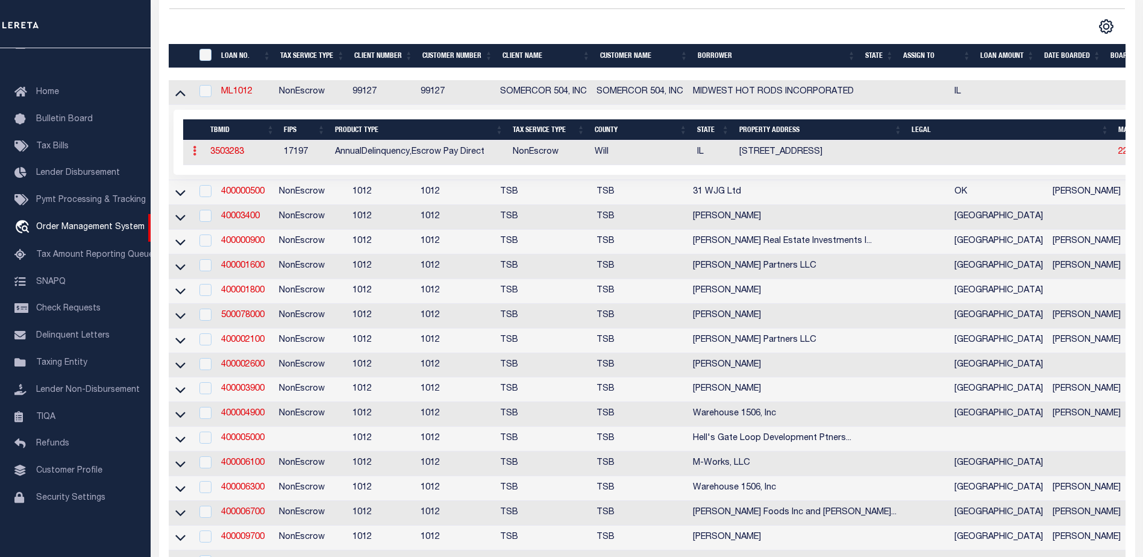
click at [196, 149] on icon at bounding box center [195, 151] width 4 height 10
